Goal: Find specific page/section: Find specific page/section

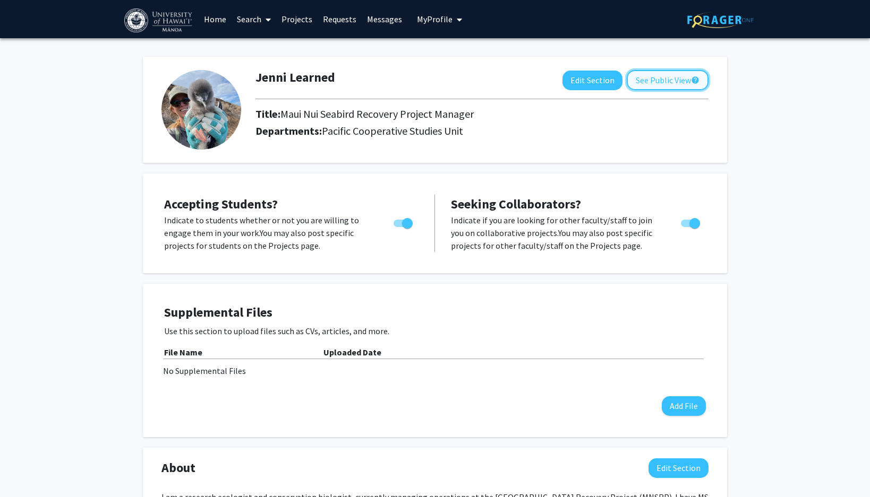
click at [637, 81] on button "See Public View help" at bounding box center [667, 80] width 82 height 20
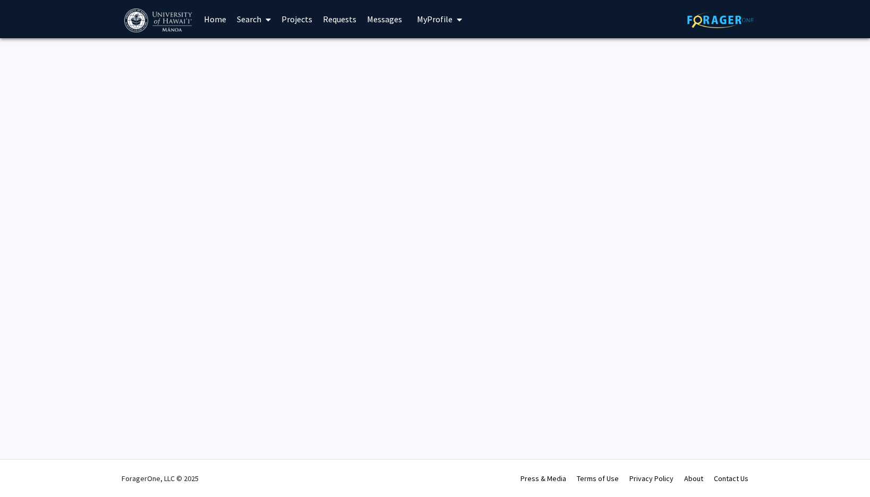
click at [436, 19] on span "My Profile" at bounding box center [435, 19] width 36 height 11
click at [461, 53] on span "Jenni Learned" at bounding box center [478, 50] width 54 height 12
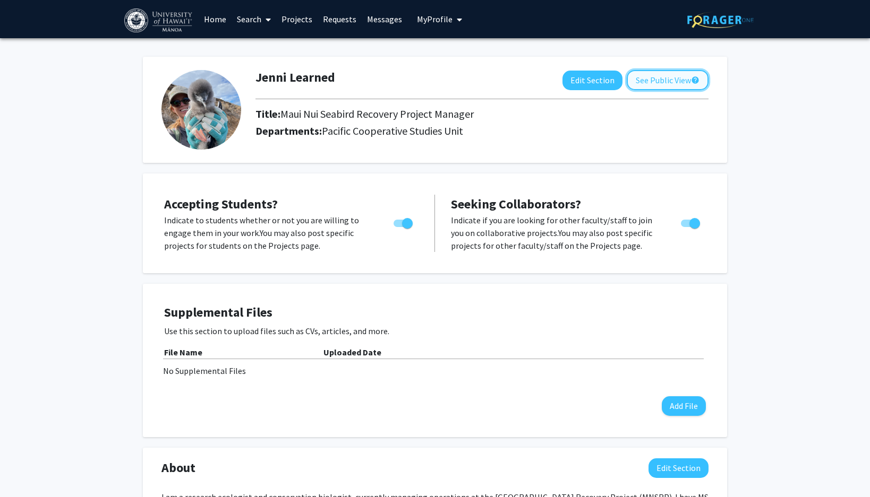
click at [659, 82] on button "See Public View help" at bounding box center [667, 80] width 82 height 20
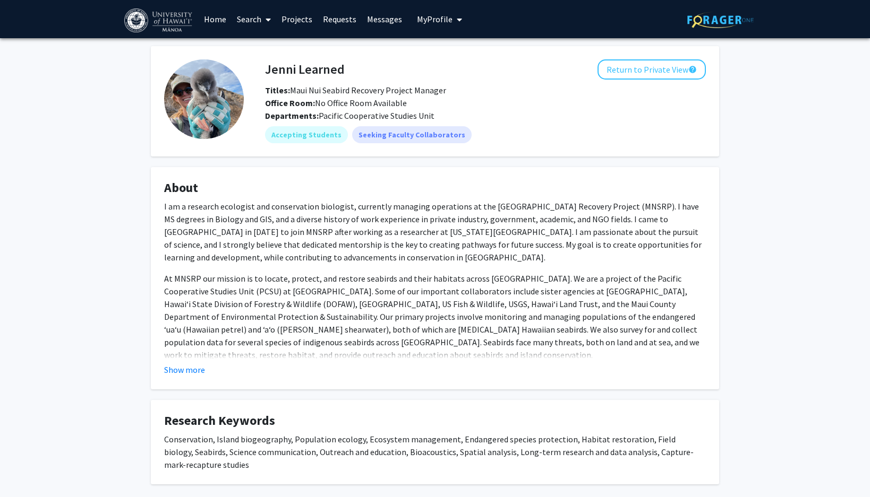
click at [258, 17] on link "Search" at bounding box center [253, 19] width 45 height 37
click at [270, 46] on span "Faculty/Staff" at bounding box center [270, 48] width 78 height 21
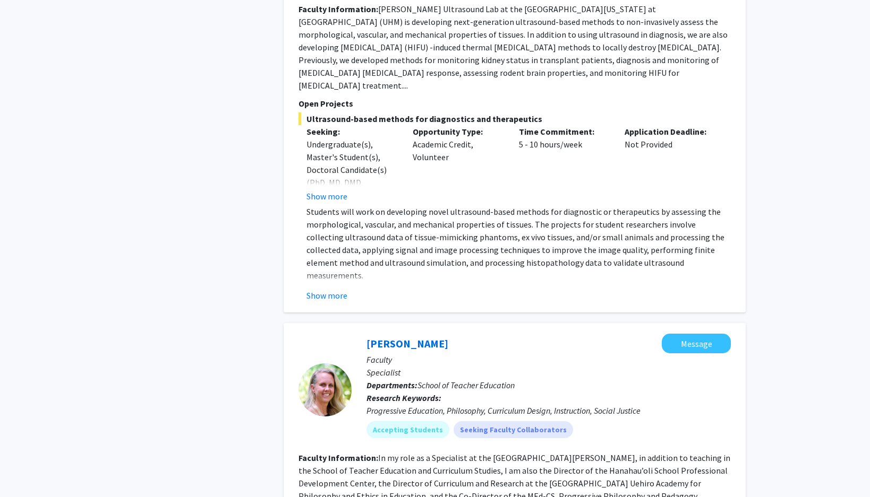
scroll to position [5479, 0]
